Goal: Task Accomplishment & Management: Manage account settings

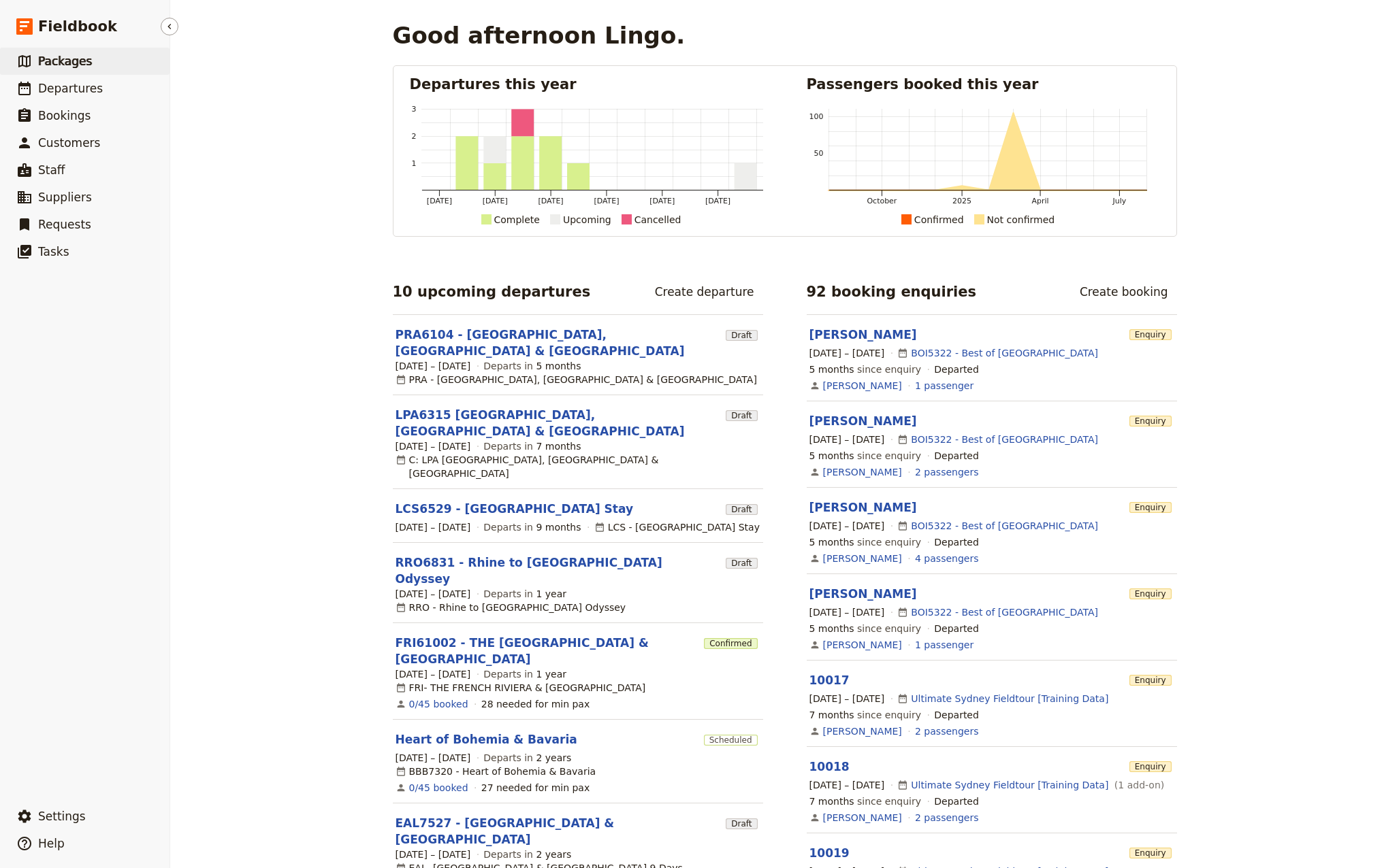
click at [71, 60] on span "Packages" at bounding box center [65, 61] width 54 height 14
select select "CREATED_AT"
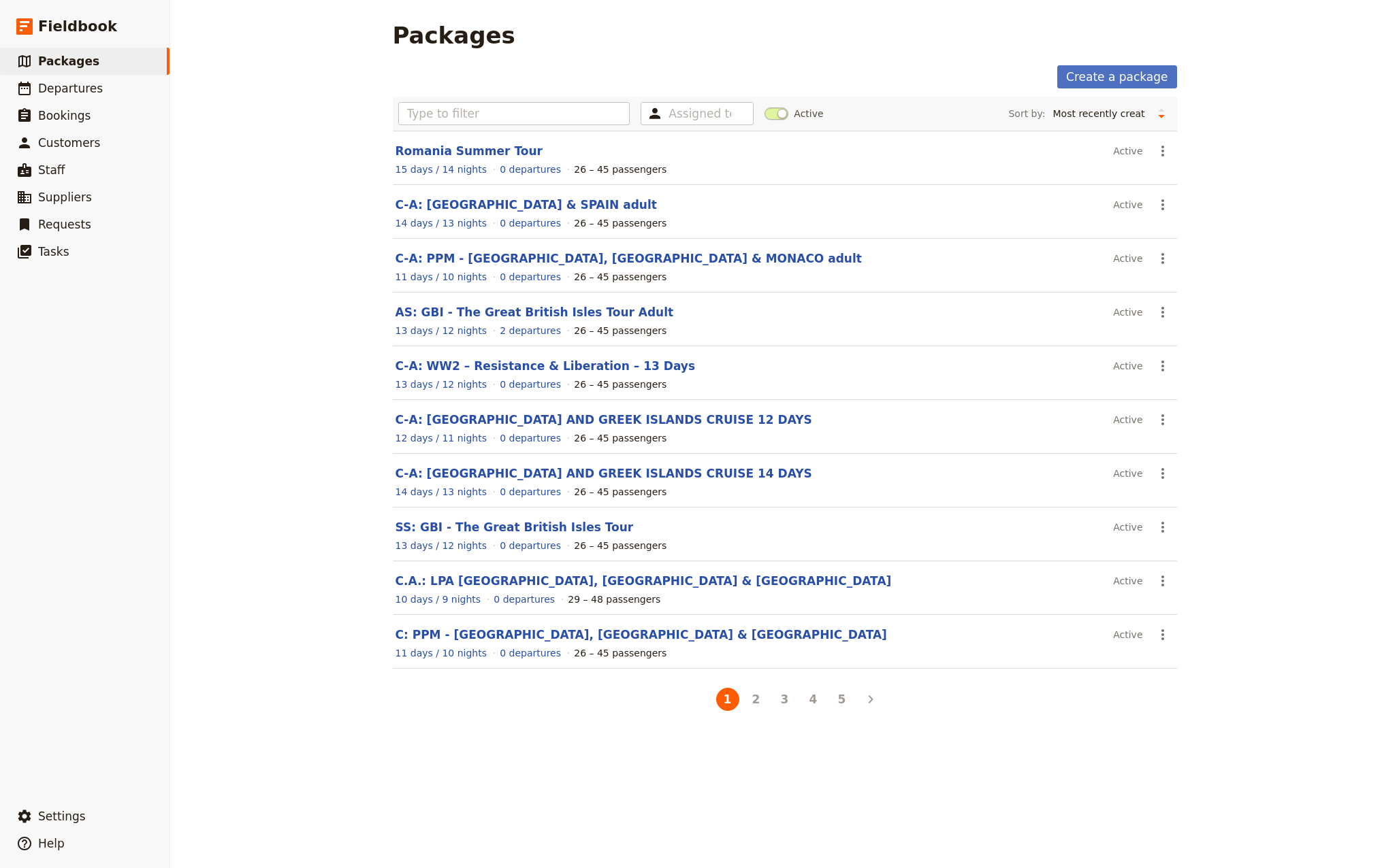
click at [257, 75] on div "Packages Create a package Assigned to Active Sort by: Name Number of departures…" at bounding box center [784, 434] width 1228 height 868
click at [755, 698] on button "2" at bounding box center [756, 700] width 23 height 23
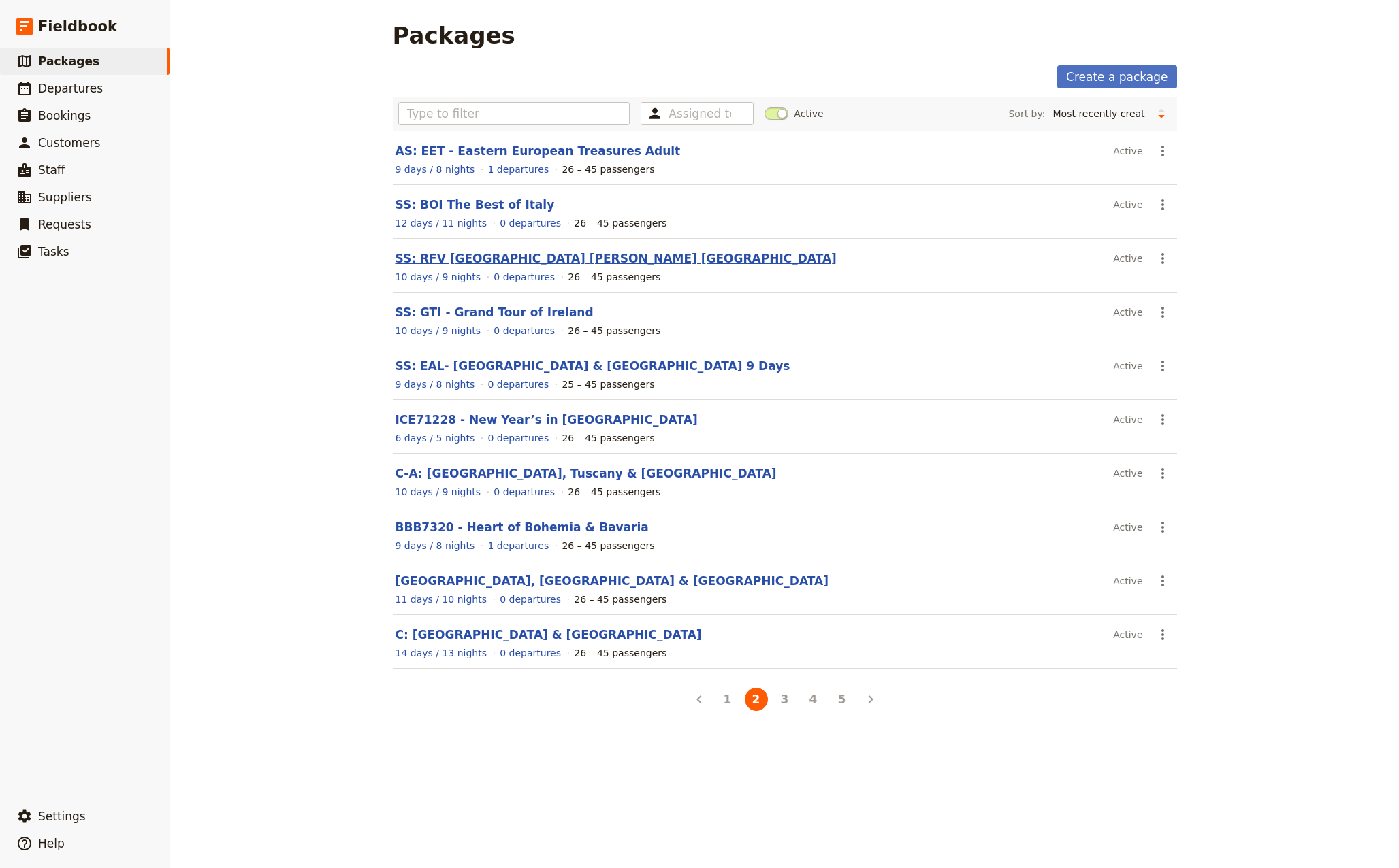
click at [441, 257] on link "SS: RFV [GEOGRAPHIC_DATA] [PERSON_NAME] [GEOGRAPHIC_DATA]" at bounding box center [616, 258] width 441 height 14
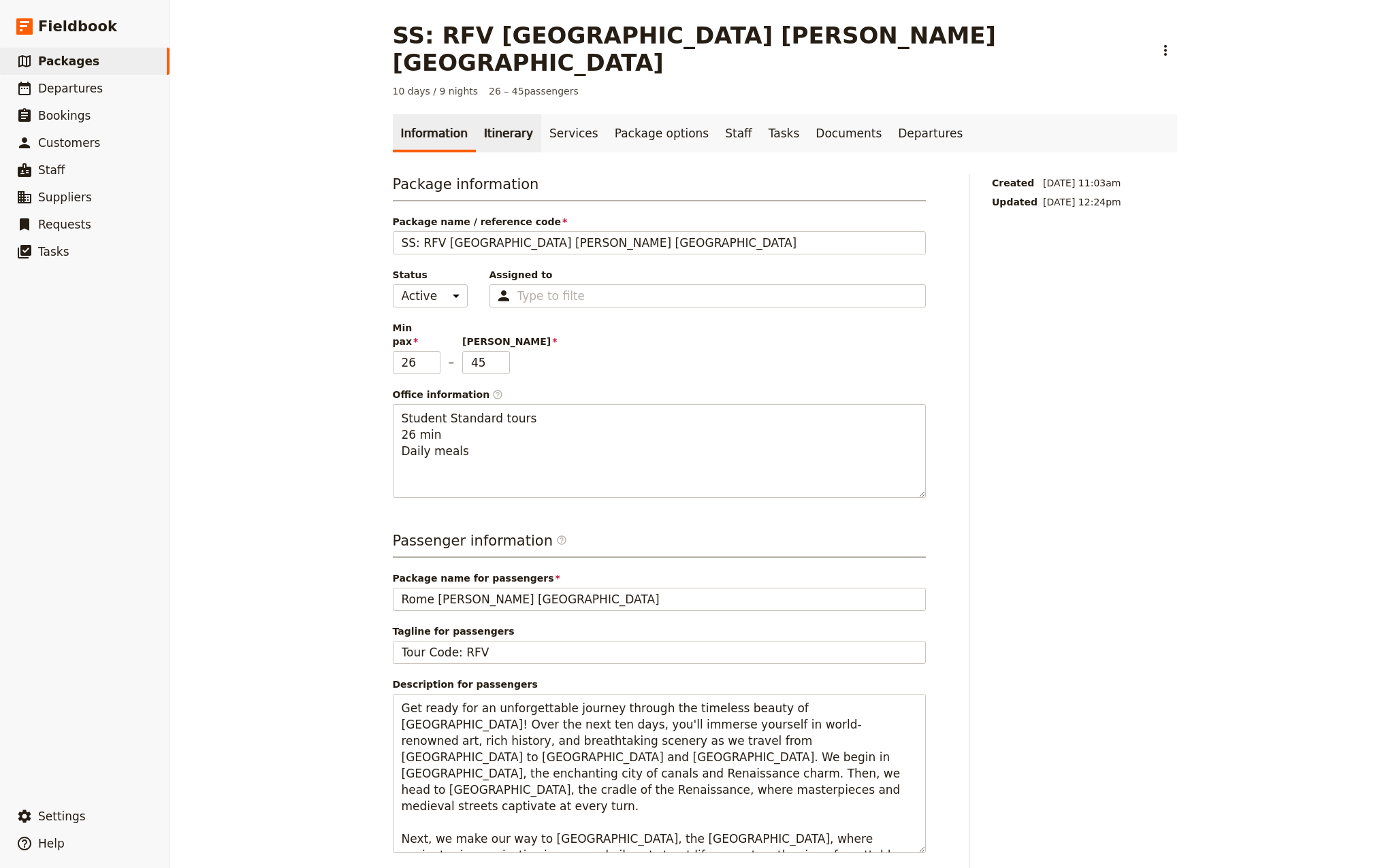
click at [496, 114] on link "Itinerary" at bounding box center [509, 133] width 66 height 38
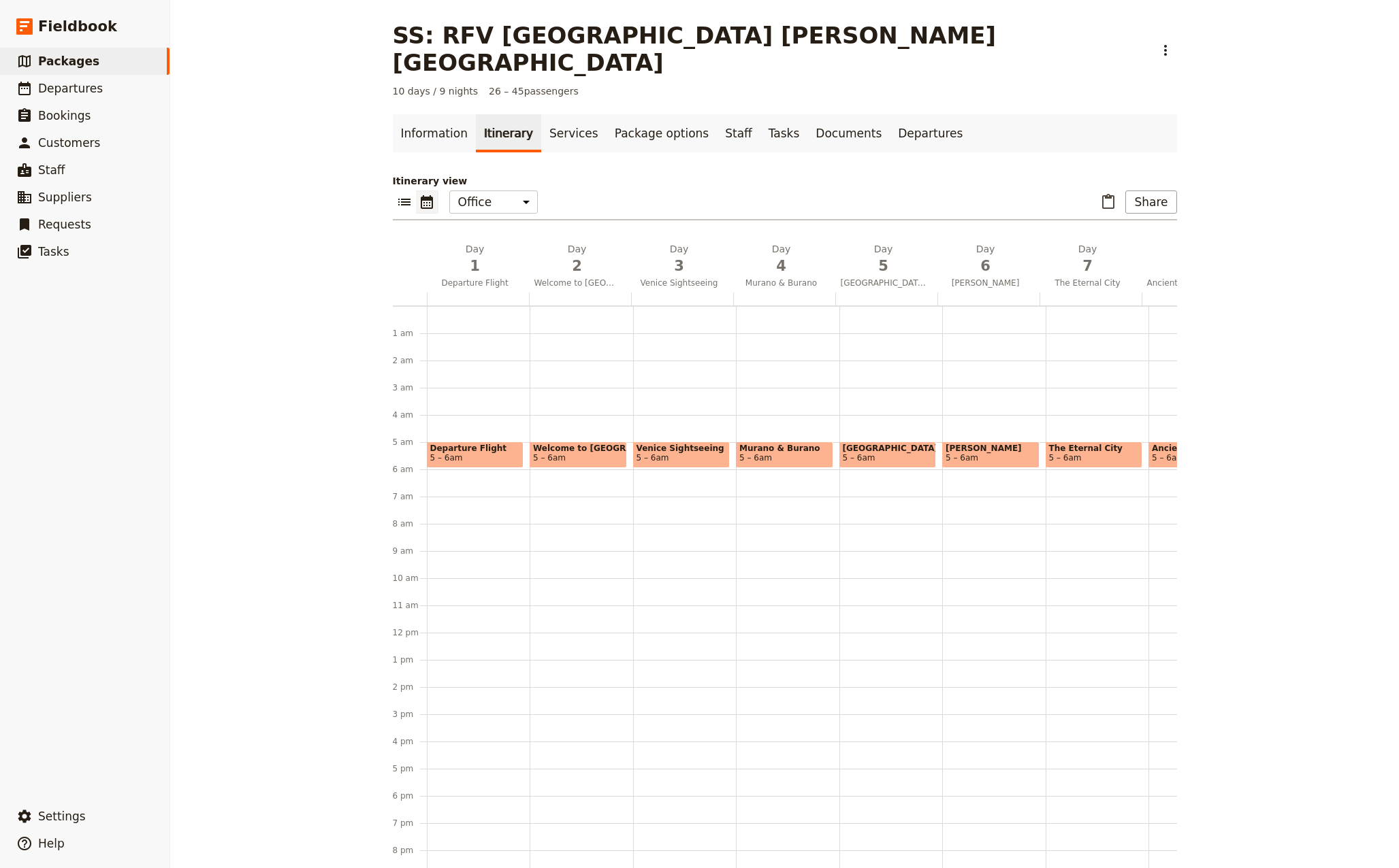
scroll to position [96, 0]
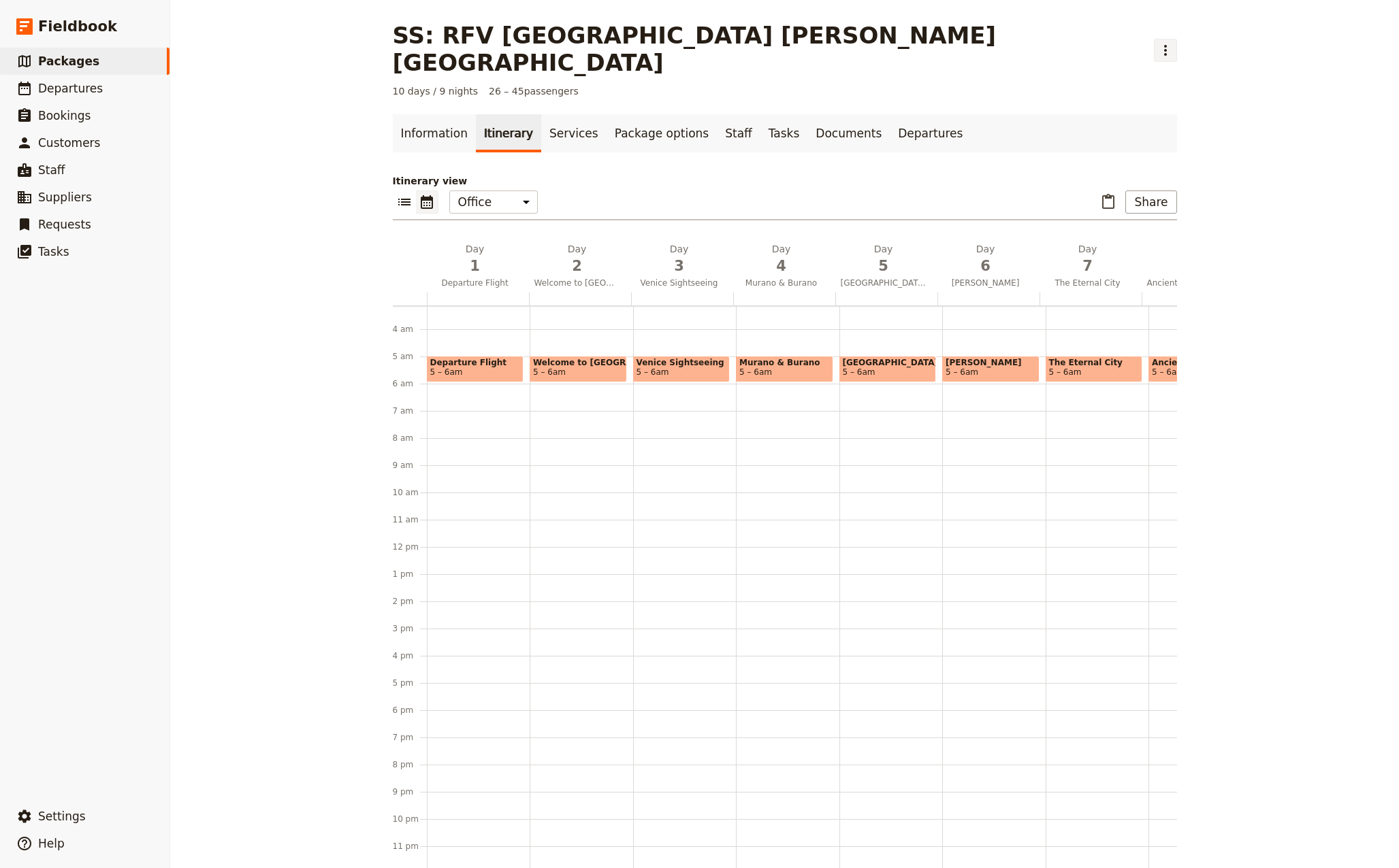
click at [1157, 42] on icon "Actions" at bounding box center [1165, 50] width 16 height 16
click at [650, 85] on div "10 days / 9 nights 26 – 45 passengers" at bounding box center [785, 91] width 784 height 14
click at [56, 62] on span "Packages" at bounding box center [69, 61] width 61 height 14
select select "CREATED_AT"
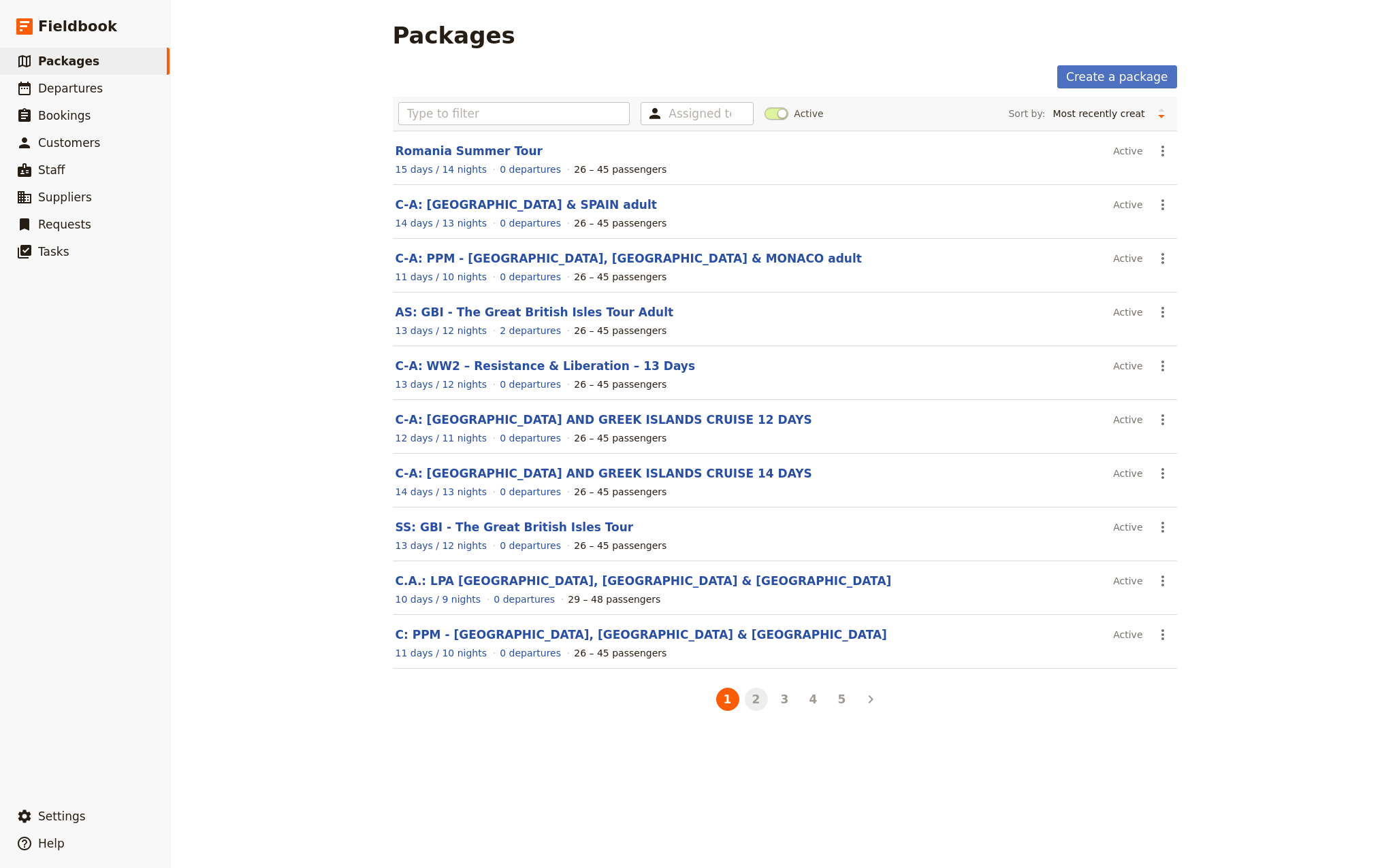
click at [753, 700] on button "2" at bounding box center [756, 700] width 23 height 23
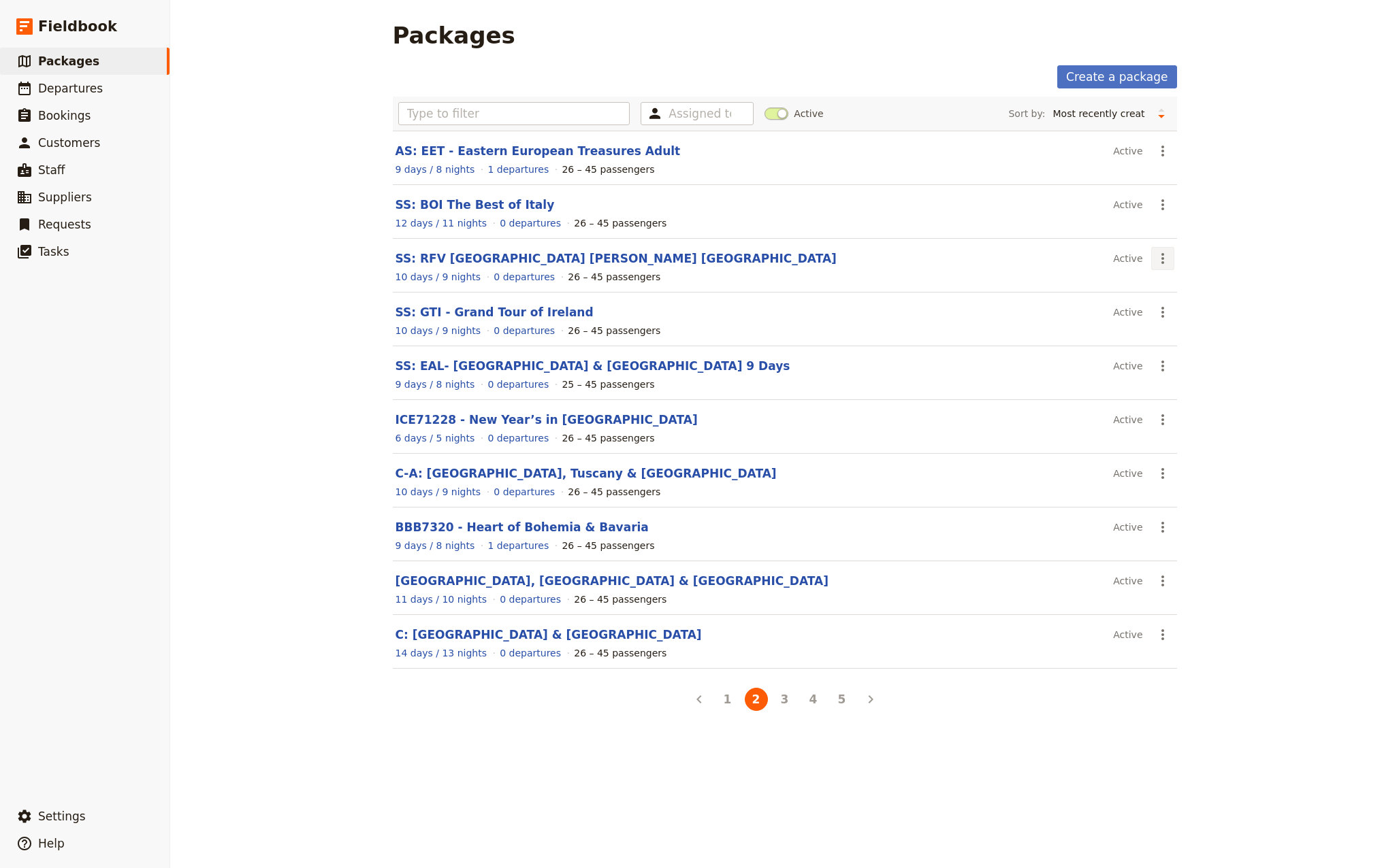
click at [1154, 259] on icon "Actions" at bounding box center [1162, 258] width 16 height 16
click at [467, 258] on link "SS: RFV [GEOGRAPHIC_DATA] [PERSON_NAME] [GEOGRAPHIC_DATA]" at bounding box center [616, 258] width 441 height 14
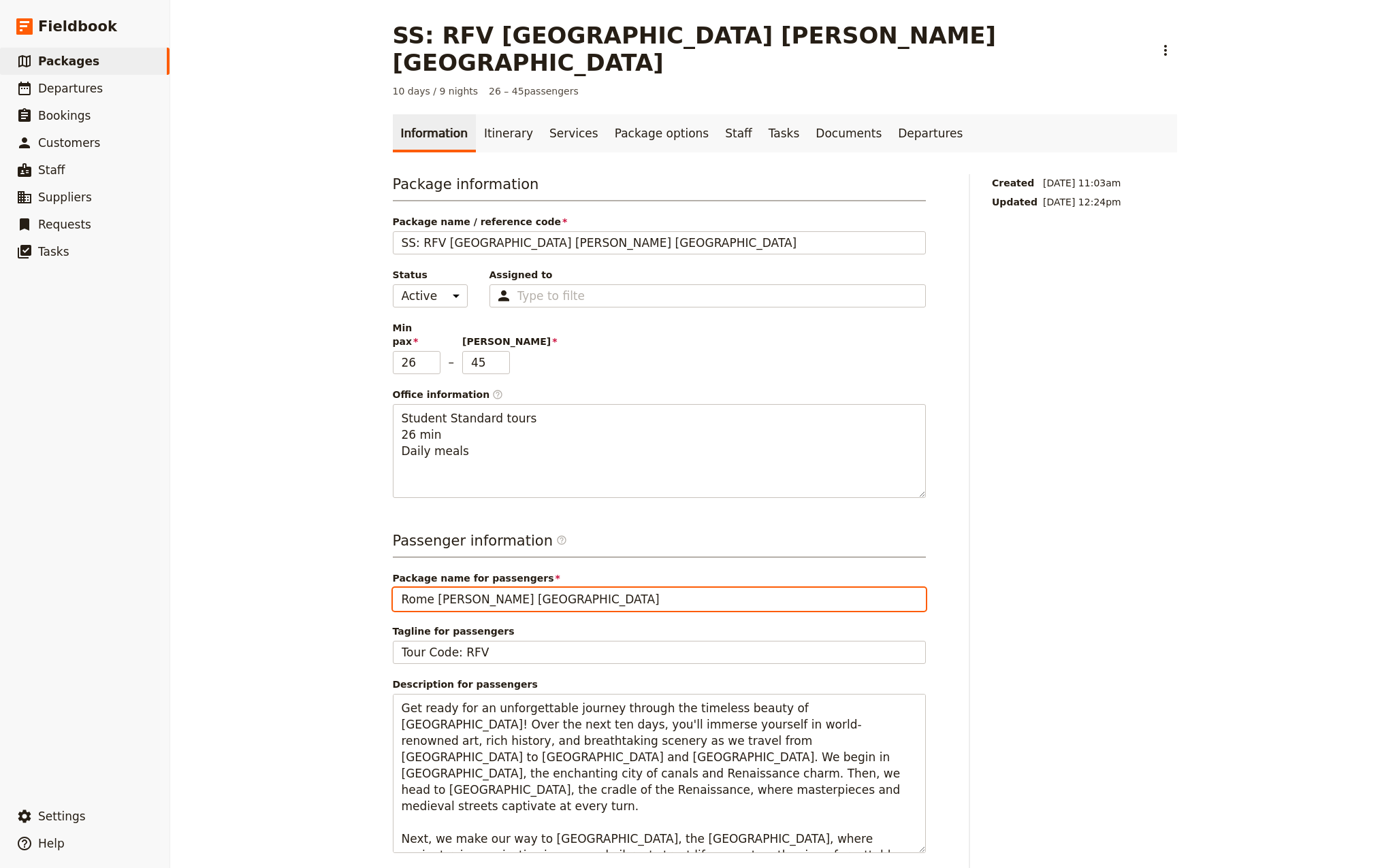
drag, startPoint x: 521, startPoint y: 556, endPoint x: 489, endPoint y: 559, distance: 32.1
click at [505, 588] on input "Rome [PERSON_NAME] [GEOGRAPHIC_DATA]" at bounding box center [659, 599] width 533 height 23
drag, startPoint x: 472, startPoint y: 561, endPoint x: 428, endPoint y: 563, distance: 44.0
click at [428, 588] on input "Rome [PERSON_NAME] [GEOGRAPHIC_DATA]" at bounding box center [659, 599] width 533 height 23
click at [473, 588] on input "Rome [PERSON_NAME] [GEOGRAPHIC_DATA]" at bounding box center [659, 599] width 533 height 23
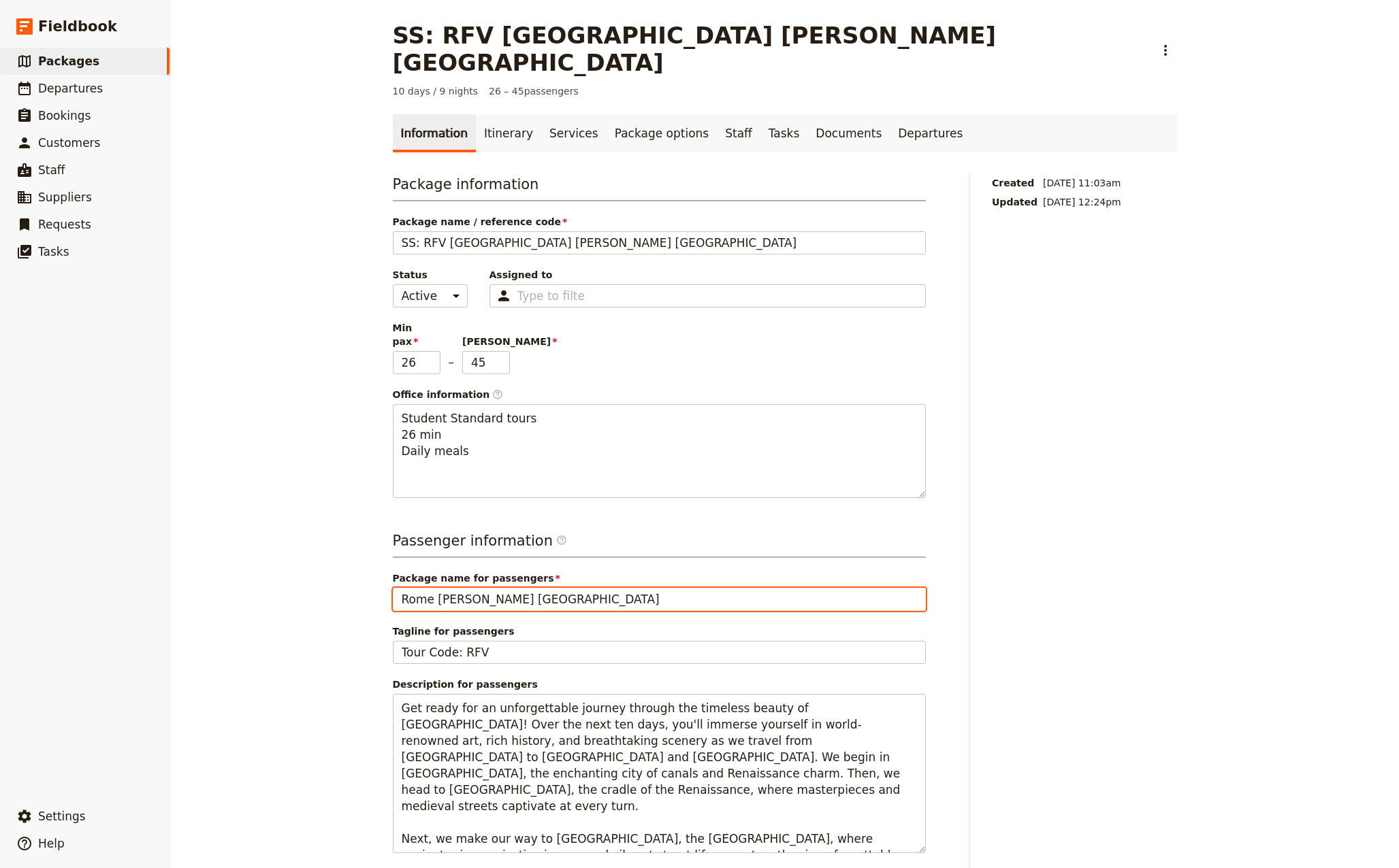
drag, startPoint x: 473, startPoint y: 556, endPoint x: 430, endPoint y: 559, distance: 43.1
click at [430, 588] on input "Rome [PERSON_NAME] [GEOGRAPHIC_DATA]" at bounding box center [659, 599] width 533 height 23
click at [469, 588] on input "Rome [GEOGRAPHIC_DATA]" at bounding box center [659, 599] width 533 height 23
paste input "[GEOGRAPHIC_DATA]"
drag, startPoint x: 432, startPoint y: 562, endPoint x: 340, endPoint y: 564, distance: 92.0
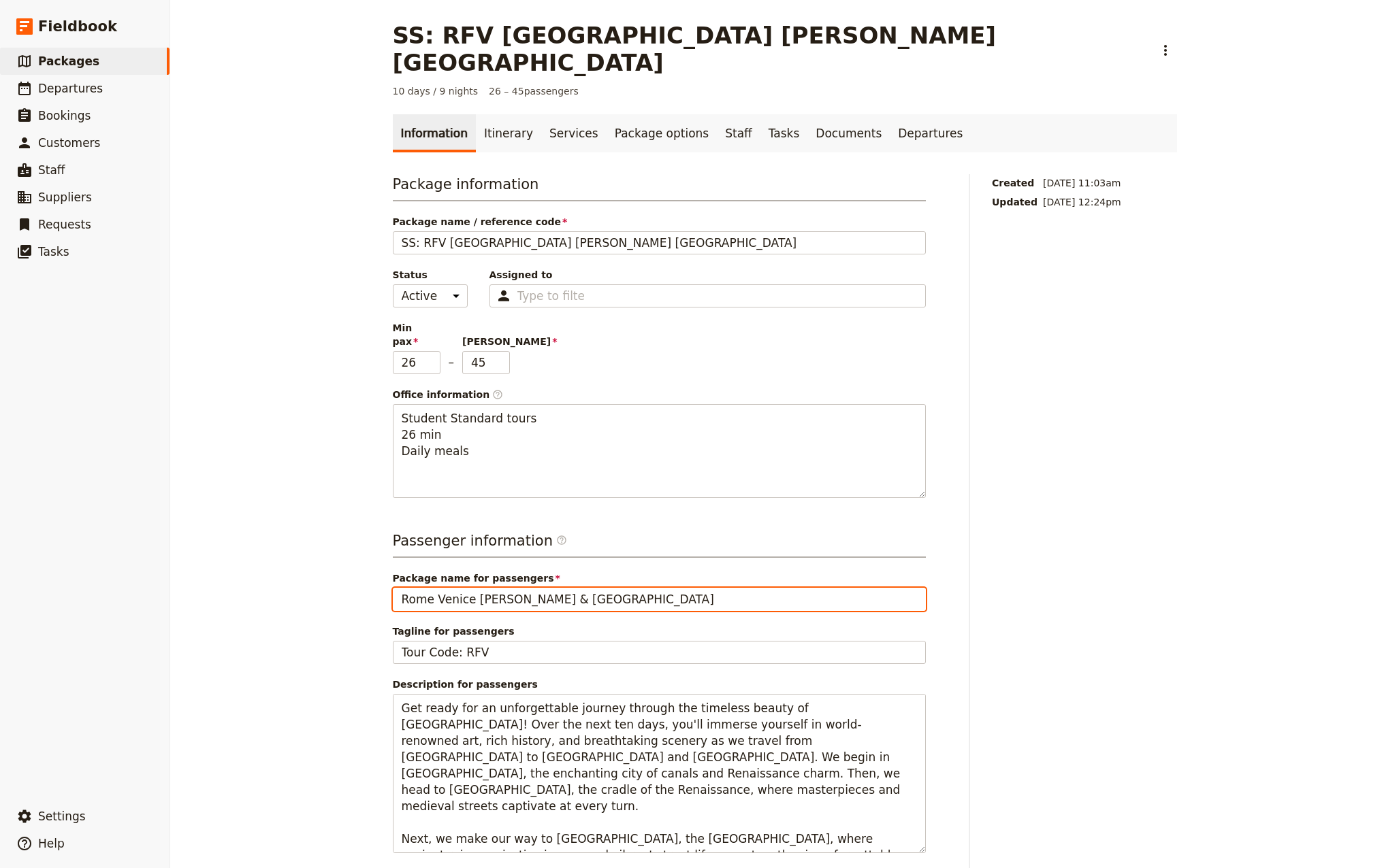
click at [346, 556] on div "SS: RFV [GEOGRAPHIC_DATA] [GEOGRAPHIC_DATA] [GEOGRAPHIC_DATA] ​ 10 days / 9 nig…" at bounding box center [784, 434] width 1228 height 868
type input "Venice [PERSON_NAME] & [GEOGRAPHIC_DATA]"
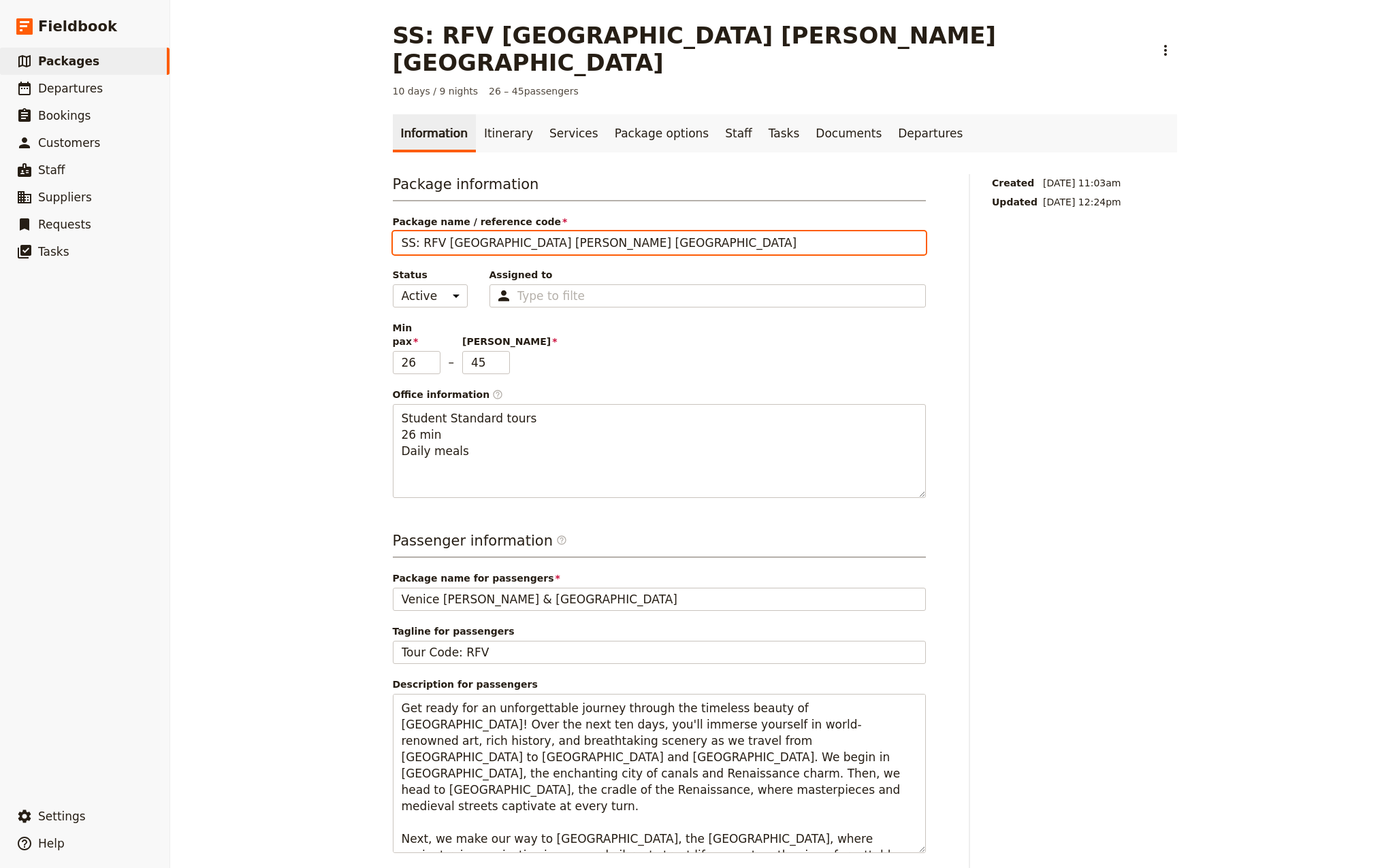
drag, startPoint x: 428, startPoint y: 217, endPoint x: 416, endPoint y: 215, distance: 12.2
click at [416, 232] on input "SS: RFV [GEOGRAPHIC_DATA] [PERSON_NAME] [GEOGRAPHIC_DATA]" at bounding box center [659, 243] width 533 height 23
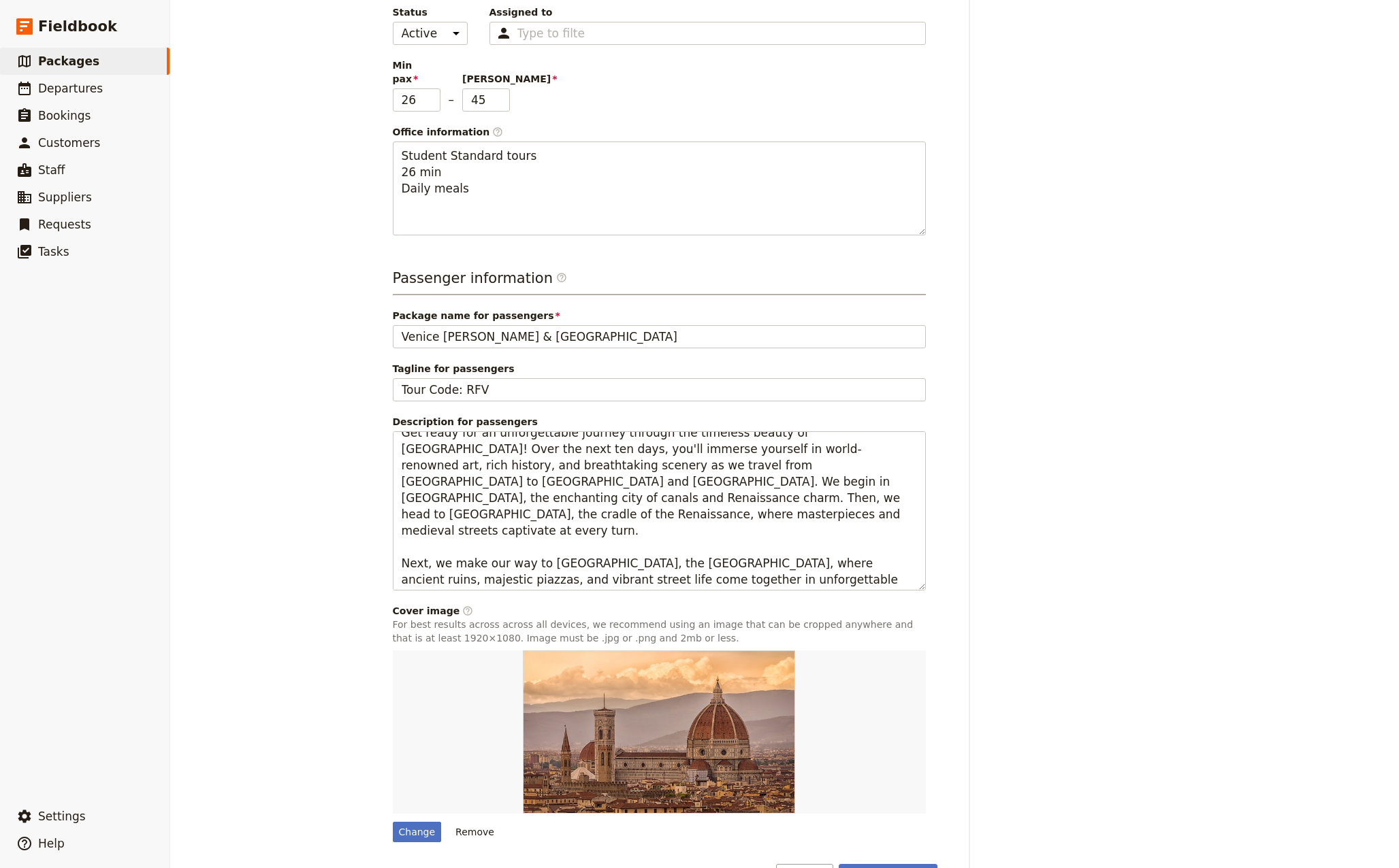
scroll to position [16, 0]
type input "SS: VFR Venice, [PERSON_NAME] & [GEOGRAPHIC_DATA]"
click at [898, 864] on button "Save changes" at bounding box center [887, 876] width 98 height 23
